Goal: Navigation & Orientation: Find specific page/section

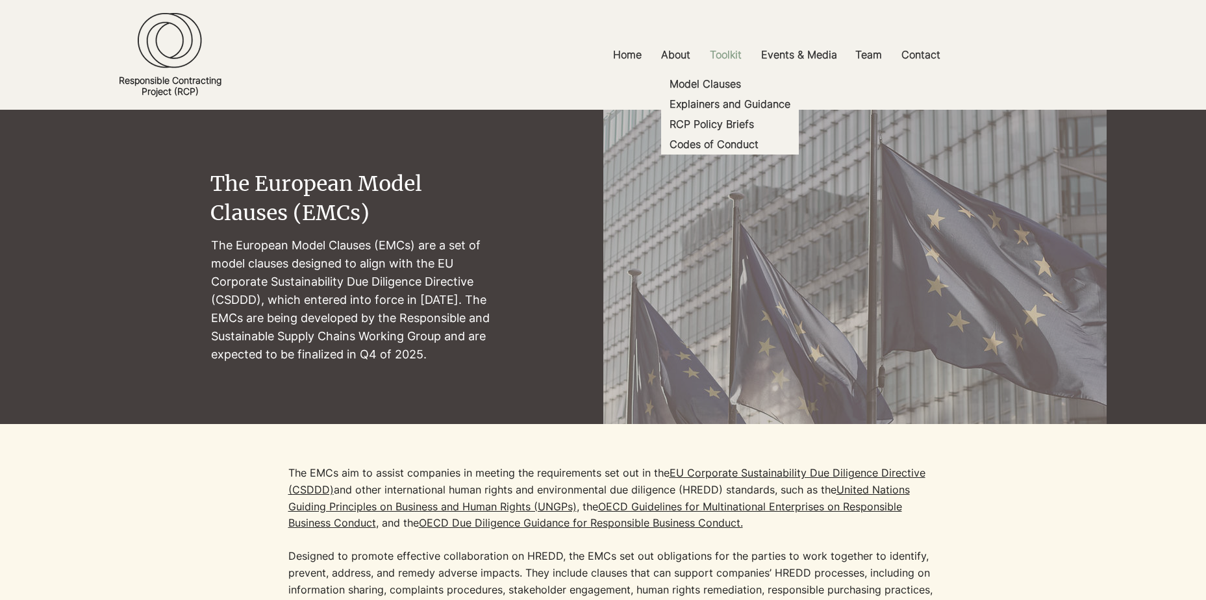
click at [733, 47] on p "Toolkit" at bounding box center [725, 54] width 45 height 29
